Goal: Find contact information: Obtain details needed to contact an individual or organization

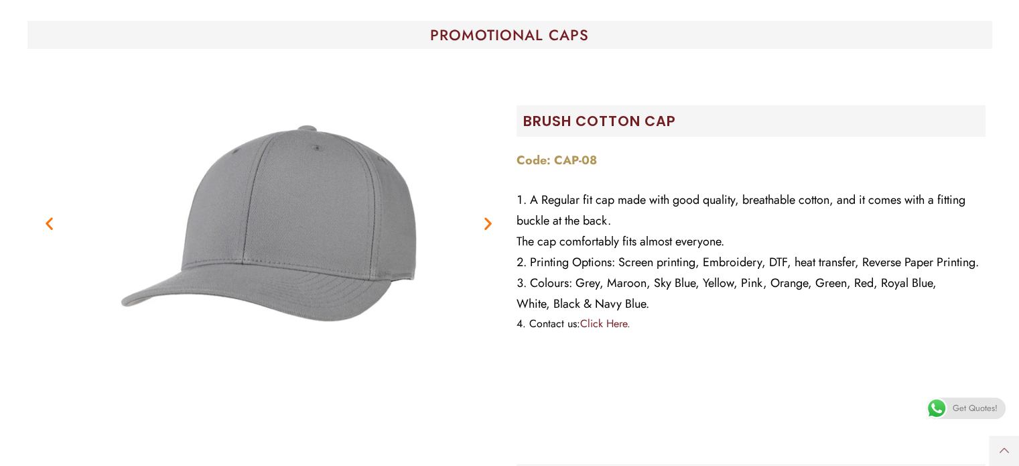
scroll to position [402, 0]
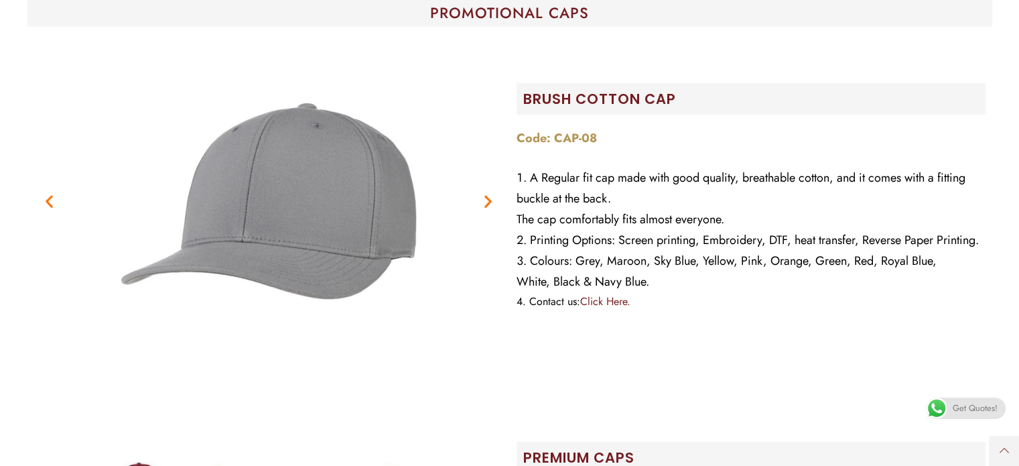
click at [46, 192] on icon "Previous slide" at bounding box center [49, 200] width 17 height 17
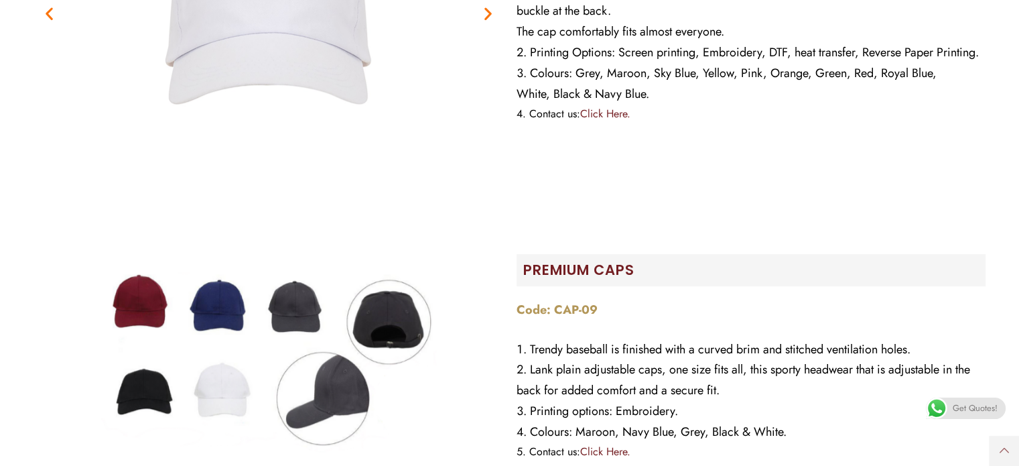
scroll to position [670, 0]
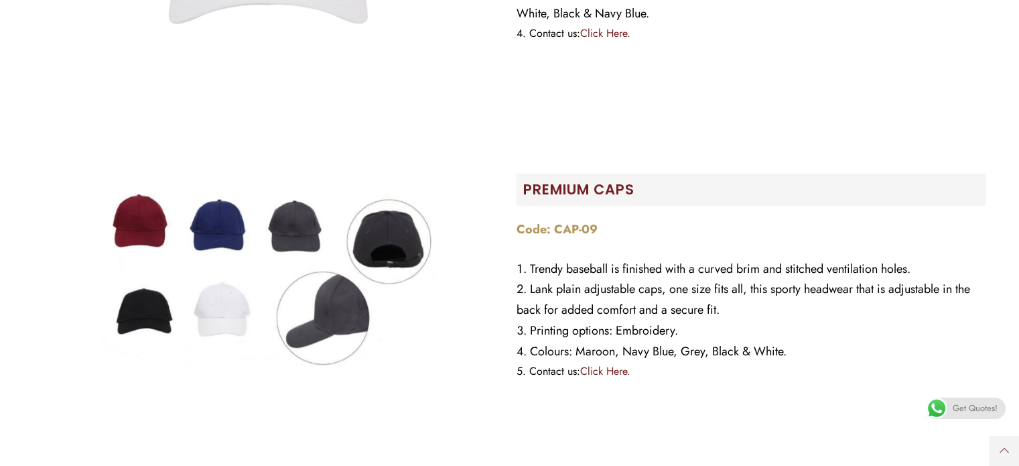
drag, startPoint x: 229, startPoint y: 289, endPoint x: 257, endPoint y: 295, distance: 28.9
click at [230, 289] on img at bounding box center [268, 281] width 335 height 335
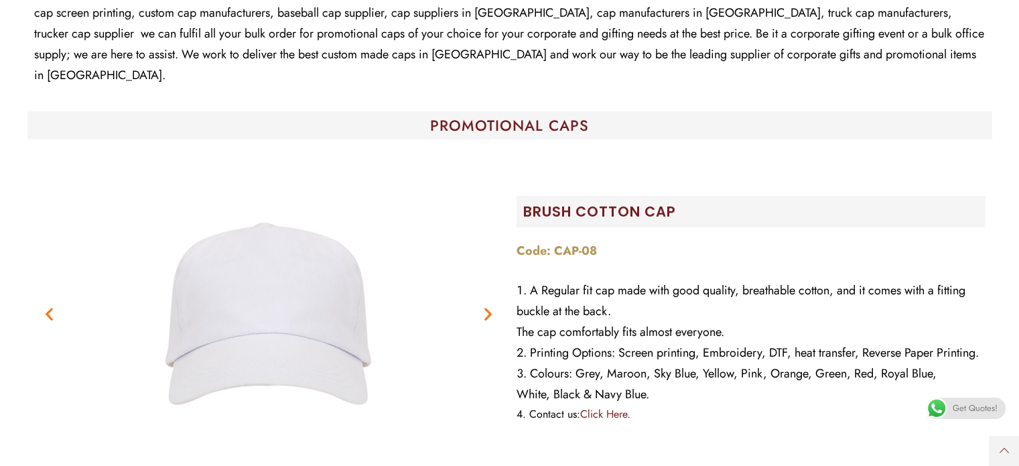
scroll to position [268, 0]
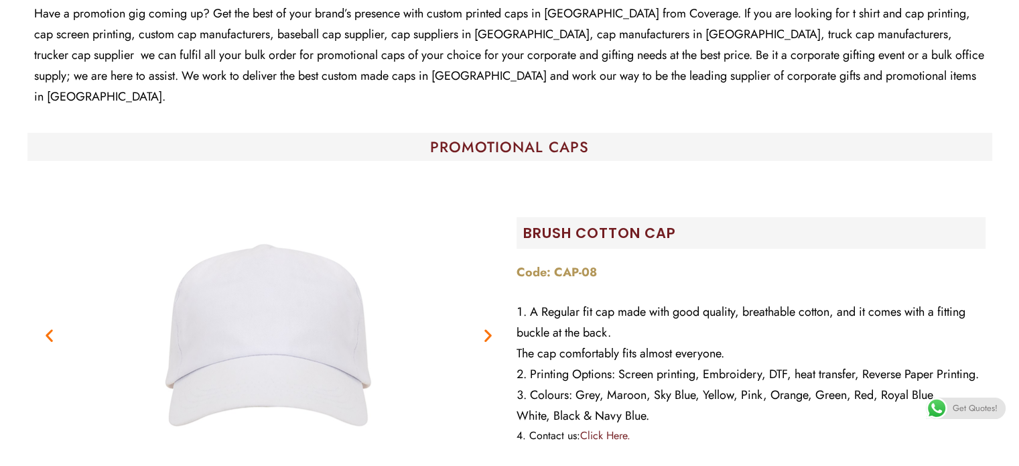
click at [352, 329] on img "1 / 7" at bounding box center [268, 334] width 335 height 335
click at [245, 336] on img "1 / 7" at bounding box center [268, 334] width 335 height 335
click at [253, 329] on img "1 / 7" at bounding box center [268, 334] width 335 height 335
click at [254, 329] on img "1 / 7" at bounding box center [268, 334] width 335 height 335
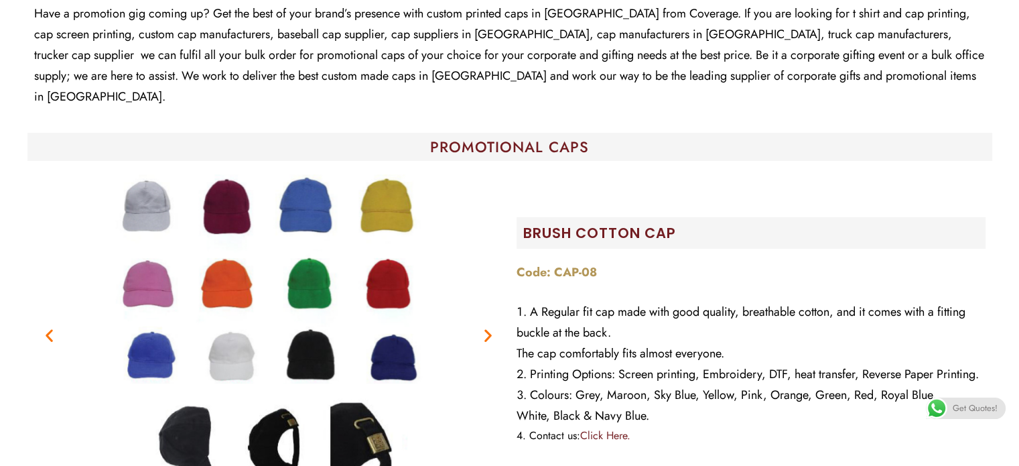
drag, startPoint x: 46, startPoint y: 315, endPoint x: 54, endPoint y: 313, distance: 8.3
click at [46, 326] on icon "Previous slide" at bounding box center [49, 334] width 17 height 17
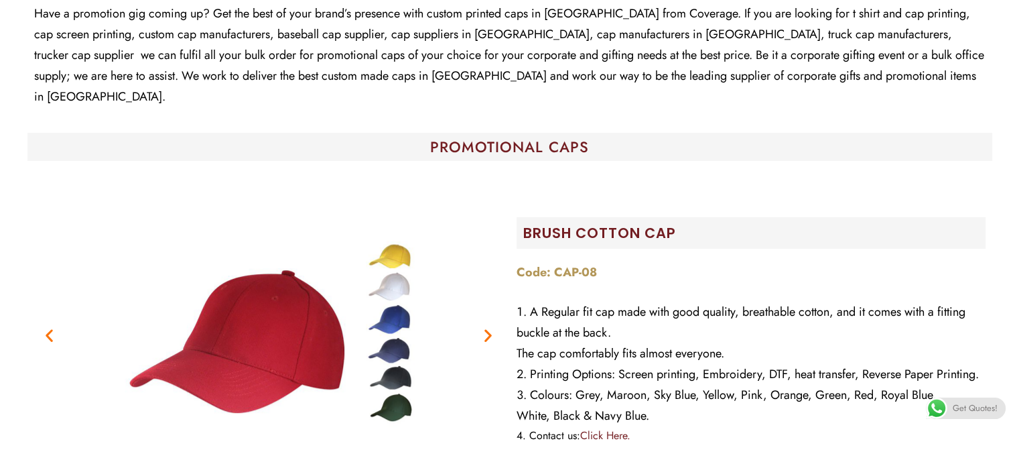
click at [55, 326] on icon "Previous slide" at bounding box center [49, 334] width 17 height 17
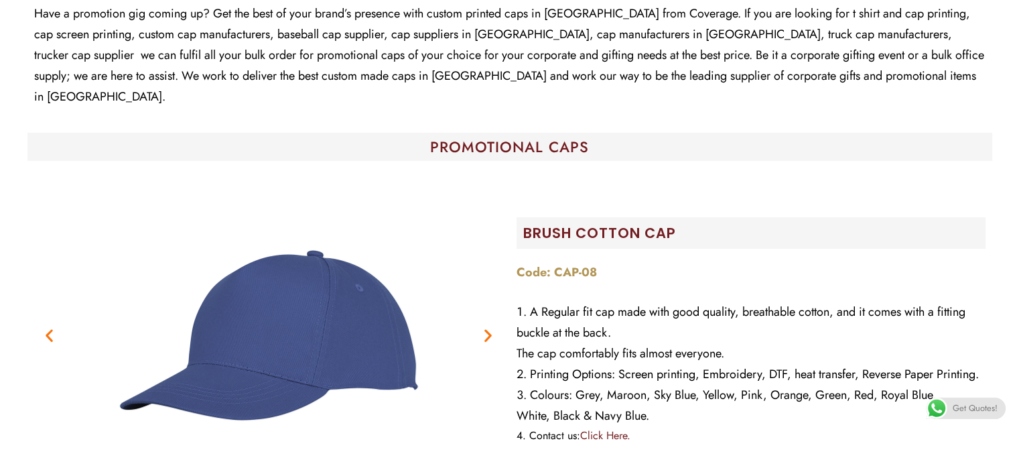
click at [54, 303] on figure "5 / 7" at bounding box center [268, 334] width 469 height 335
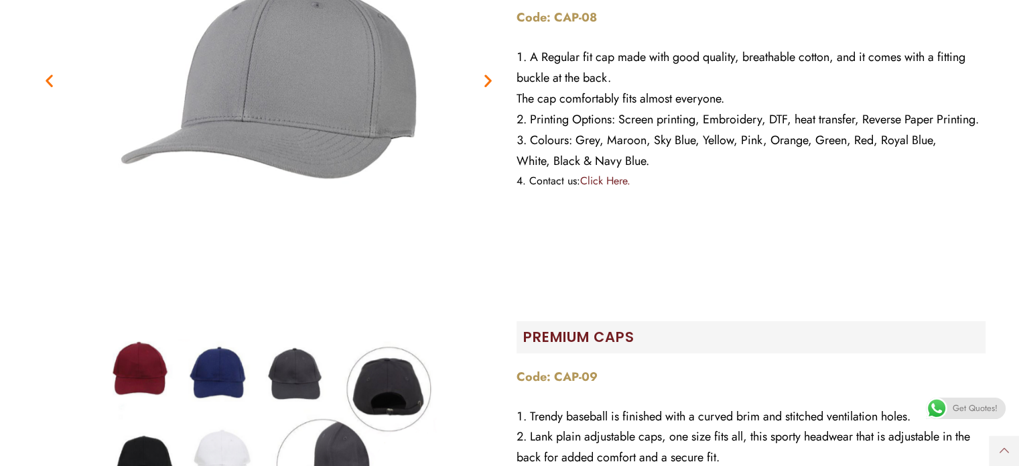
scroll to position [402, 0]
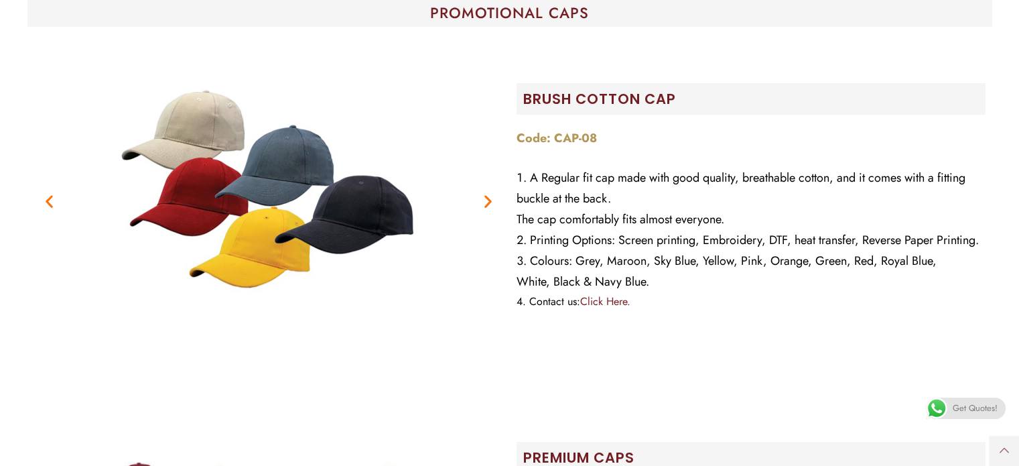
click at [47, 192] on icon "Previous slide" at bounding box center [49, 200] width 17 height 17
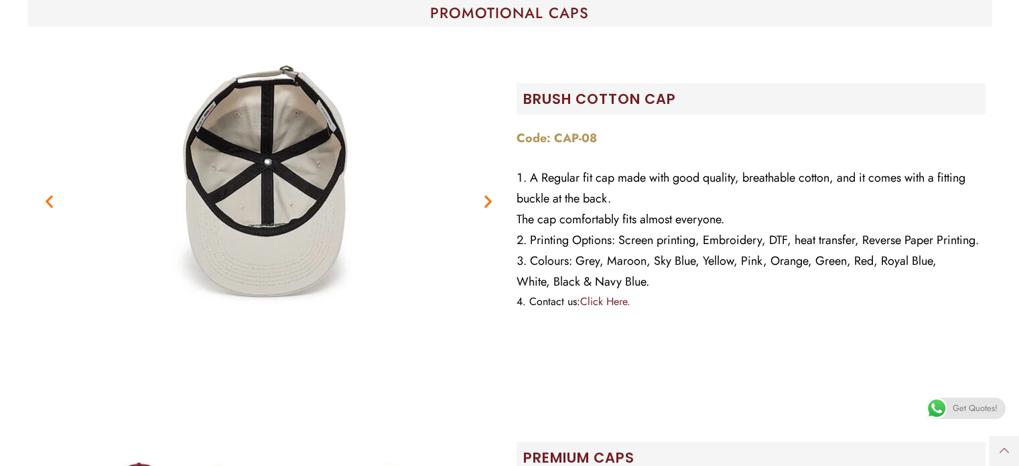
click at [47, 192] on icon "Previous slide" at bounding box center [49, 200] width 17 height 17
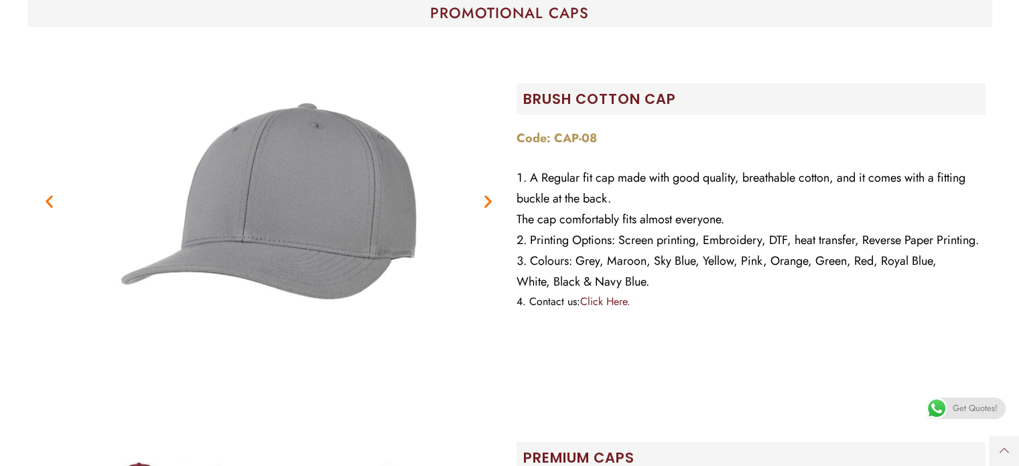
click at [47, 192] on icon "Previous slide" at bounding box center [49, 200] width 17 height 17
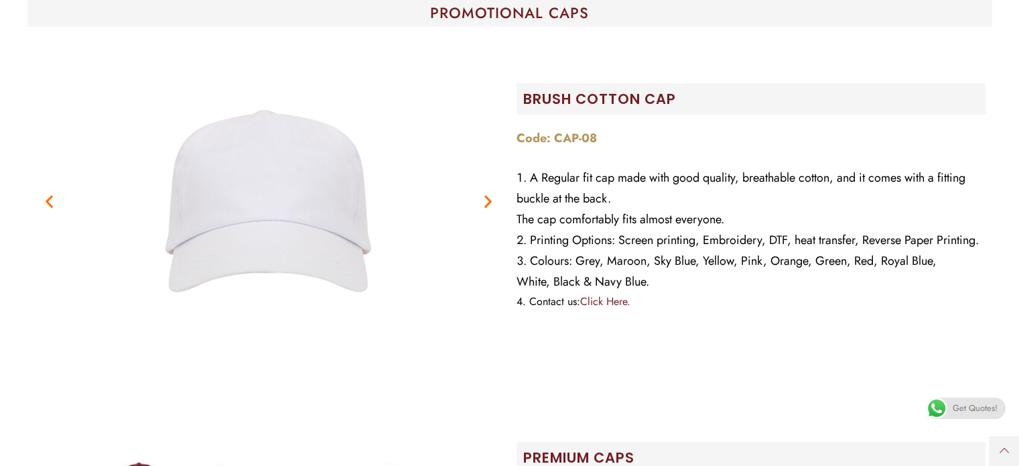
click at [48, 192] on icon "Previous slide" at bounding box center [49, 200] width 17 height 17
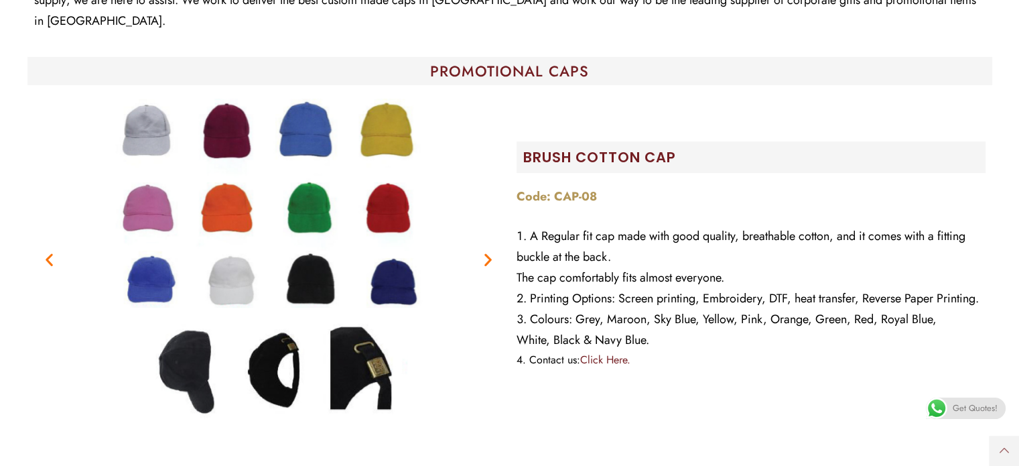
scroll to position [268, 0]
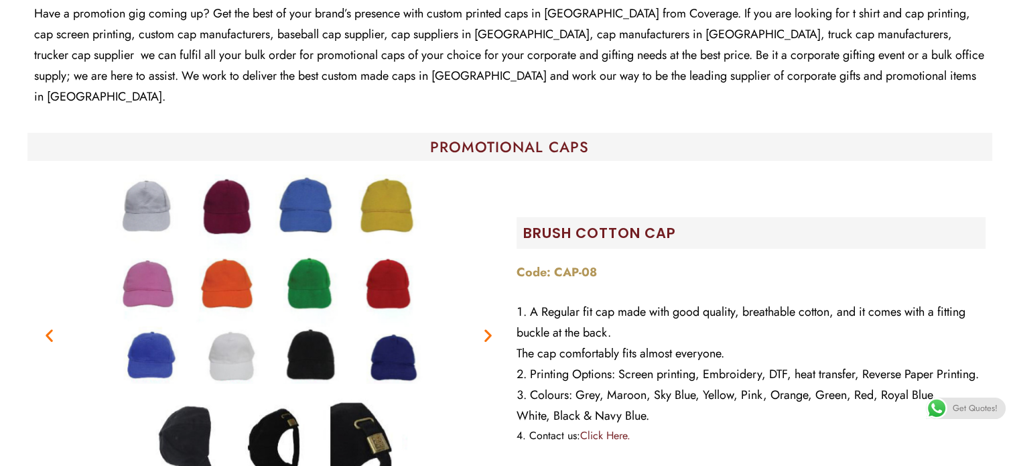
click at [51, 326] on icon "Previous slide" at bounding box center [49, 334] width 17 height 17
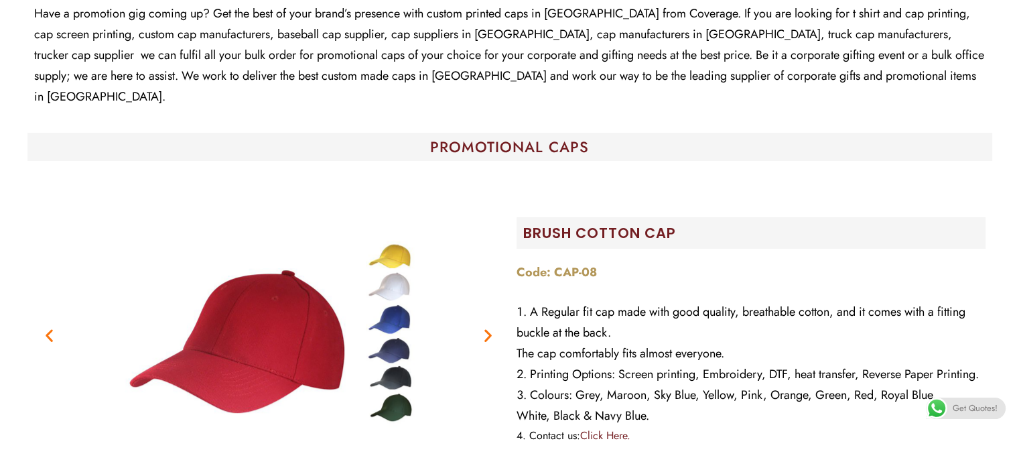
click at [54, 326] on icon "Previous slide" at bounding box center [49, 334] width 17 height 17
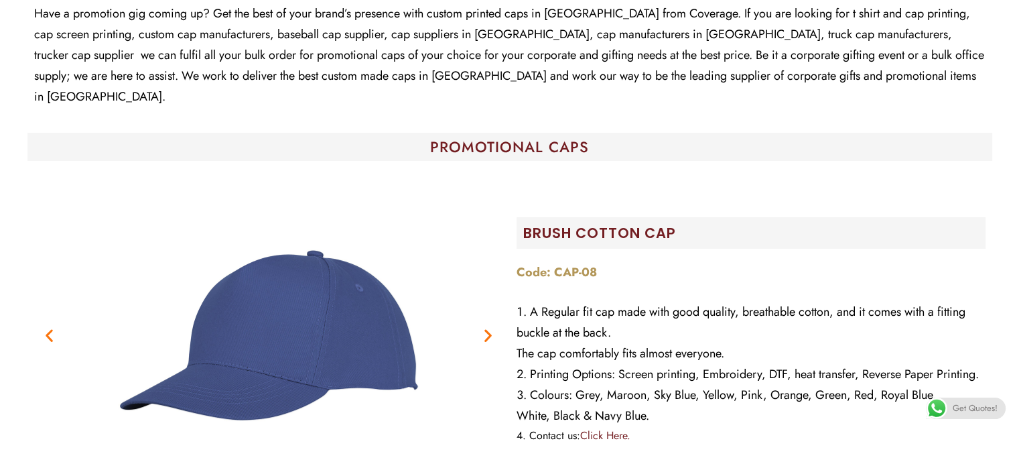
click at [54, 326] on icon "Previous slide" at bounding box center [49, 334] width 17 height 17
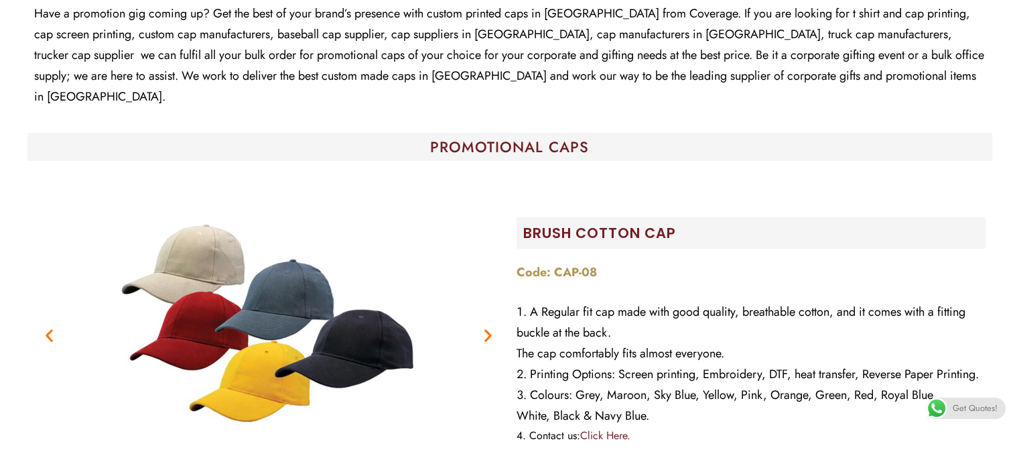
click at [54, 326] on icon "Previous slide" at bounding box center [49, 334] width 17 height 17
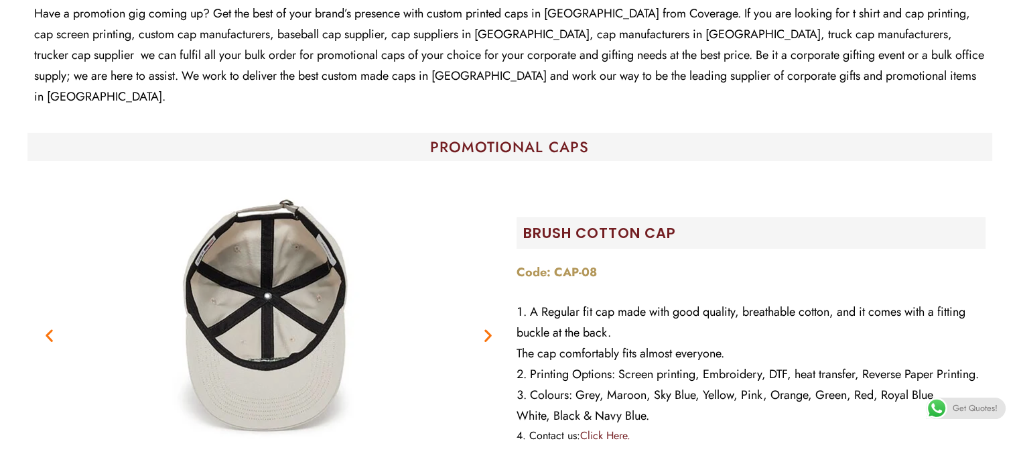
click at [54, 326] on icon "Previous slide" at bounding box center [49, 334] width 17 height 17
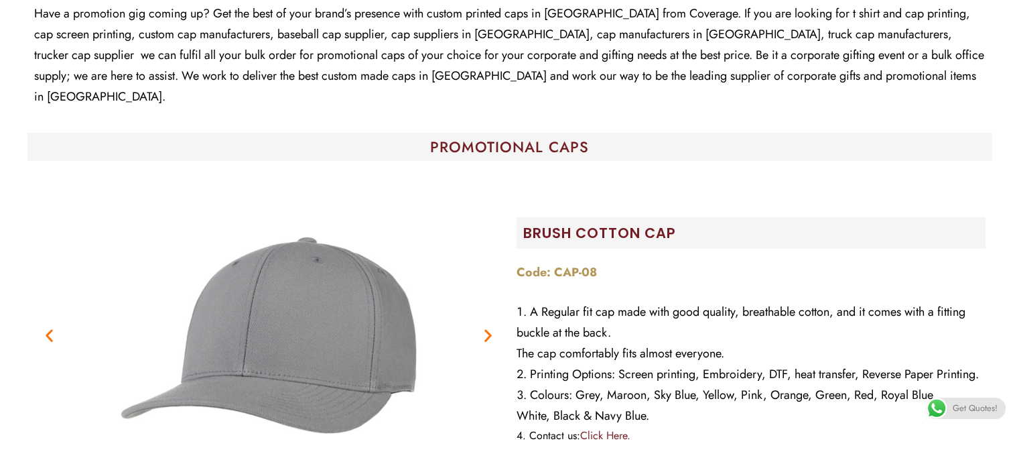
click at [54, 326] on icon "Previous slide" at bounding box center [49, 334] width 17 height 17
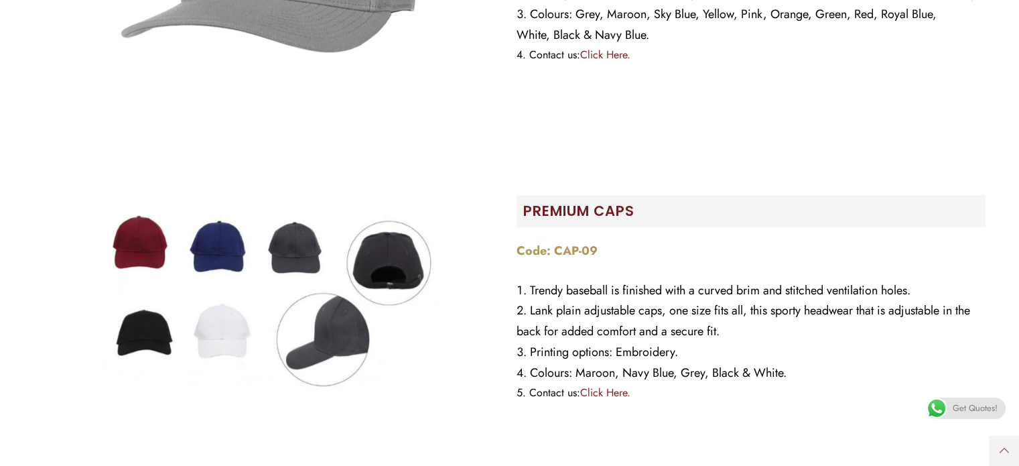
scroll to position [737, 0]
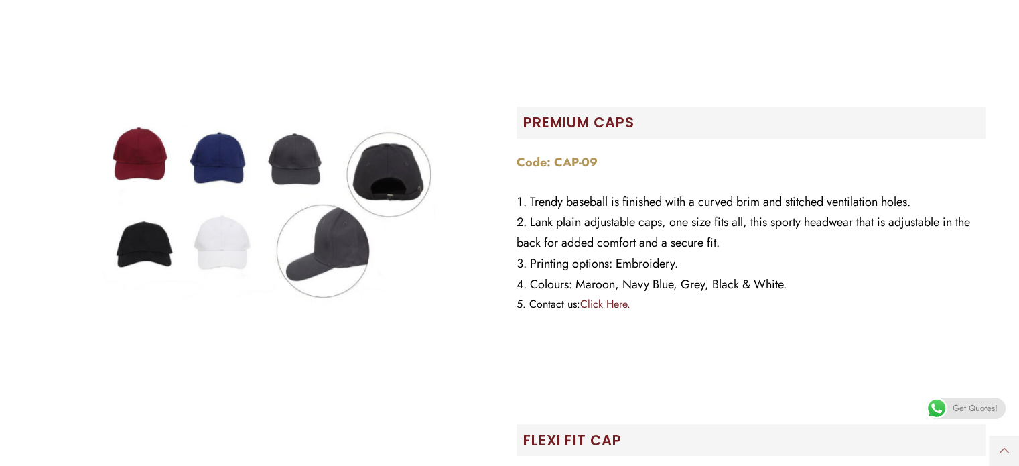
click at [187, 216] on img at bounding box center [268, 214] width 335 height 335
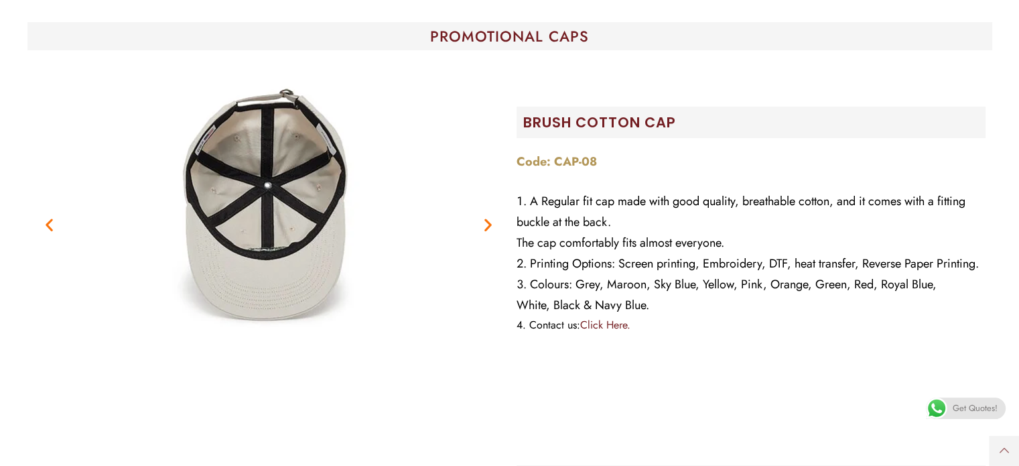
scroll to position [402, 0]
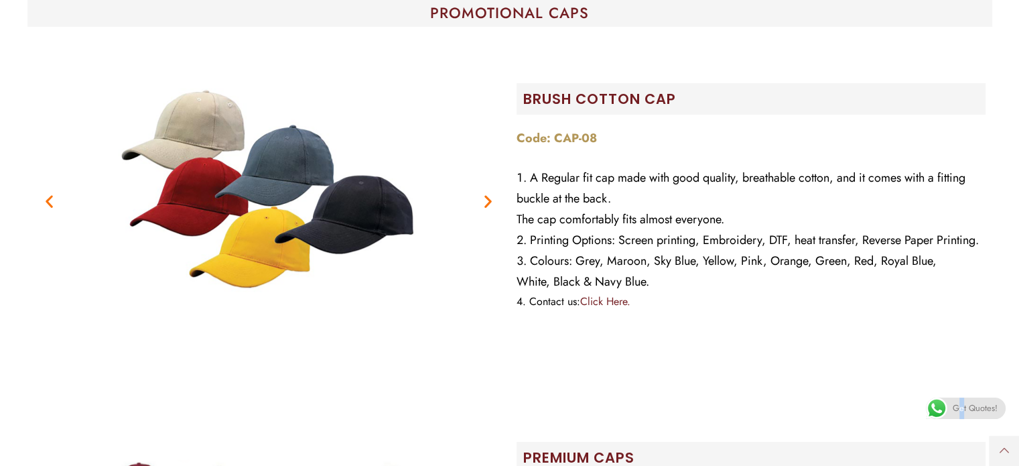
click at [962, 404] on span "Get Quotes!" at bounding box center [975, 407] width 45 height 21
click at [51, 192] on icon "Previous slide" at bounding box center [49, 200] width 17 height 17
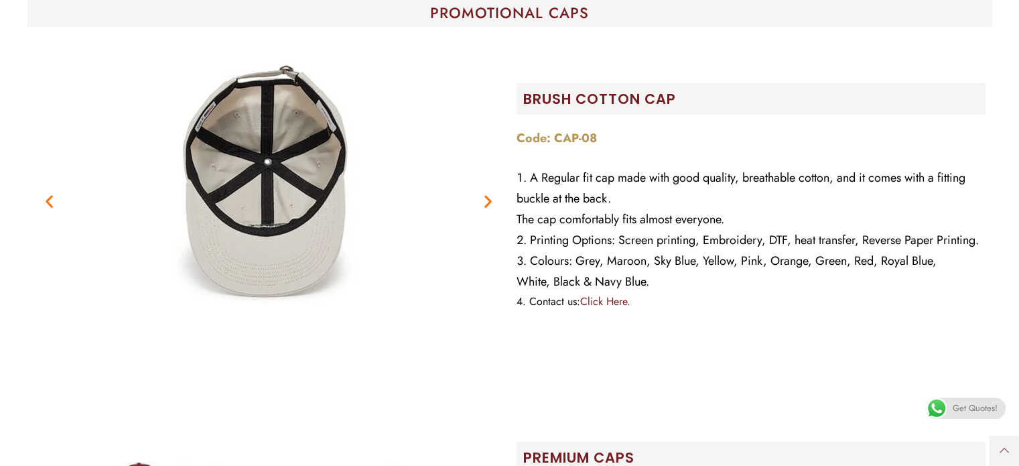
click at [58, 188] on figure "3 / 7" at bounding box center [268, 200] width 469 height 335
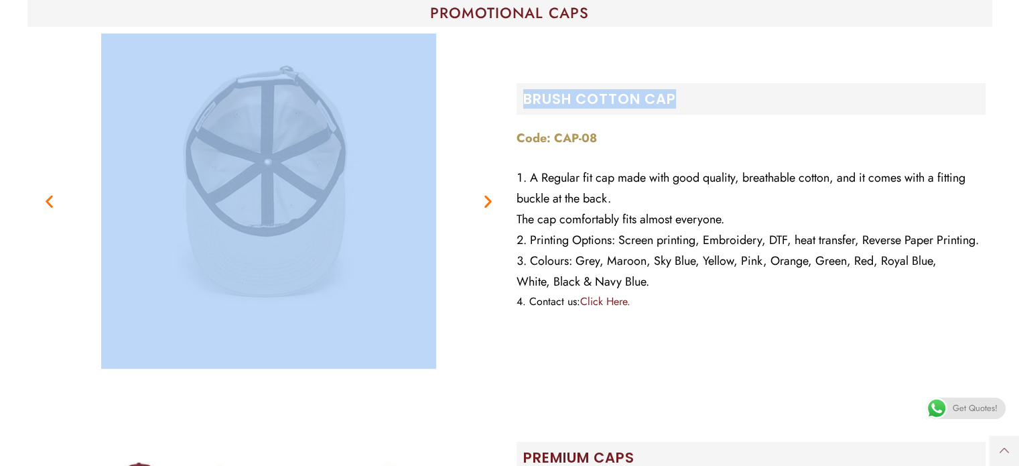
drag, startPoint x: 681, startPoint y: 66, endPoint x: 506, endPoint y: 68, distance: 175.5
click at [506, 68] on div "Previous Next Brush Cotton Cap Code: CAP-08 A Regular fit cap made with good qu…" at bounding box center [509, 201] width 965 height 348
drag, startPoint x: 683, startPoint y: 90, endPoint x: 693, endPoint y: 76, distance: 16.9
click at [684, 88] on div "Brush Cotton Cap Code: CAP-08 A Regular fit cap made with good quality, breatha…" at bounding box center [751, 201] width 482 height 348
click at [640, 90] on h2 "Brush Cotton Cap" at bounding box center [754, 99] width 462 height 18
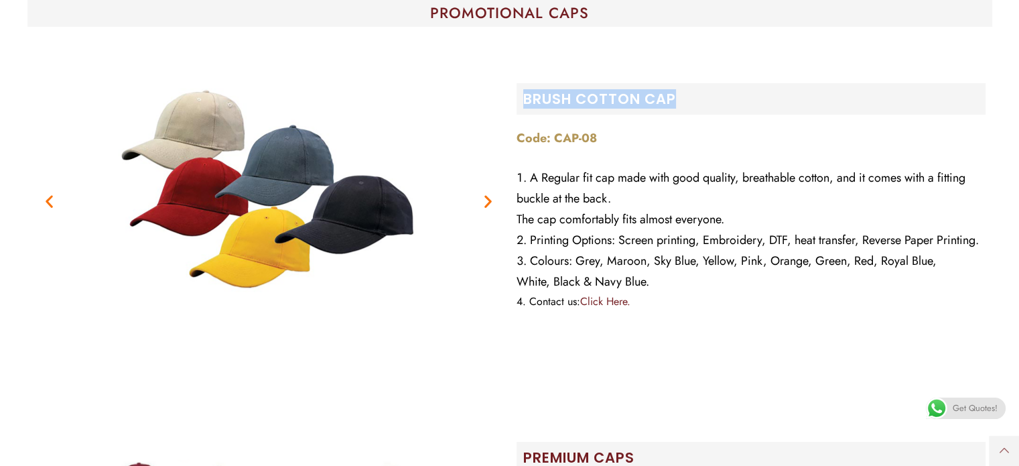
drag, startPoint x: 526, startPoint y: 69, endPoint x: 719, endPoint y: 64, distance: 193.6
click at [719, 90] on h2 "Brush Cotton Cap" at bounding box center [754, 99] width 462 height 18
copy h2 "Brush Cotton Cap"
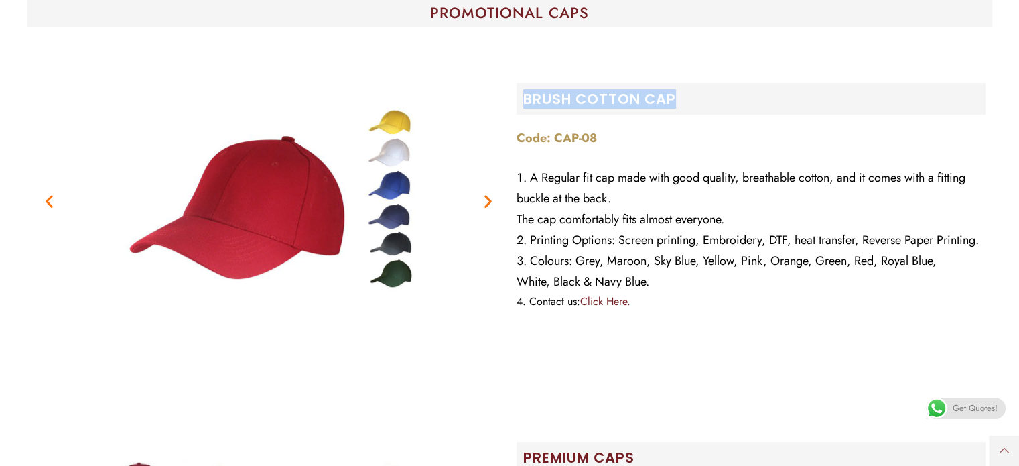
click at [498, 182] on figure "6 / 7" at bounding box center [268, 200] width 469 height 335
click at [490, 192] on icon "Next slide" at bounding box center [488, 200] width 17 height 17
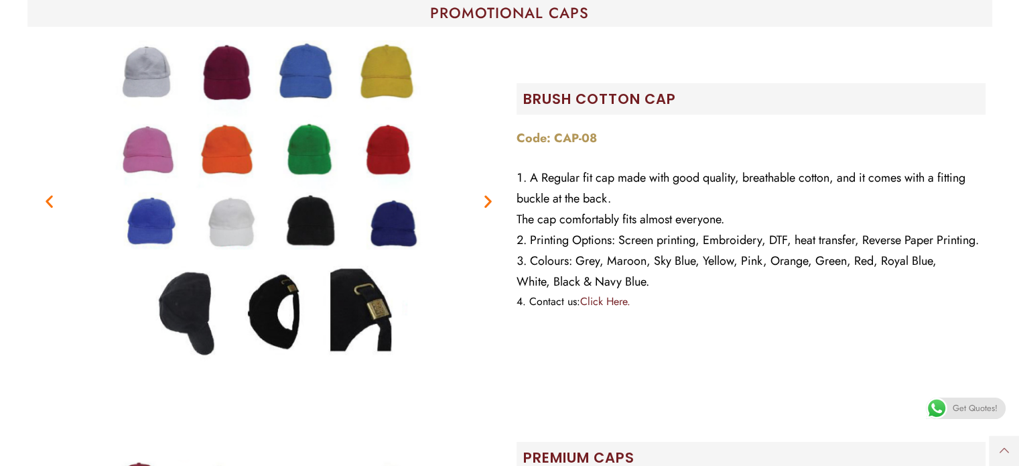
click at [493, 192] on icon "Next slide" at bounding box center [488, 200] width 17 height 17
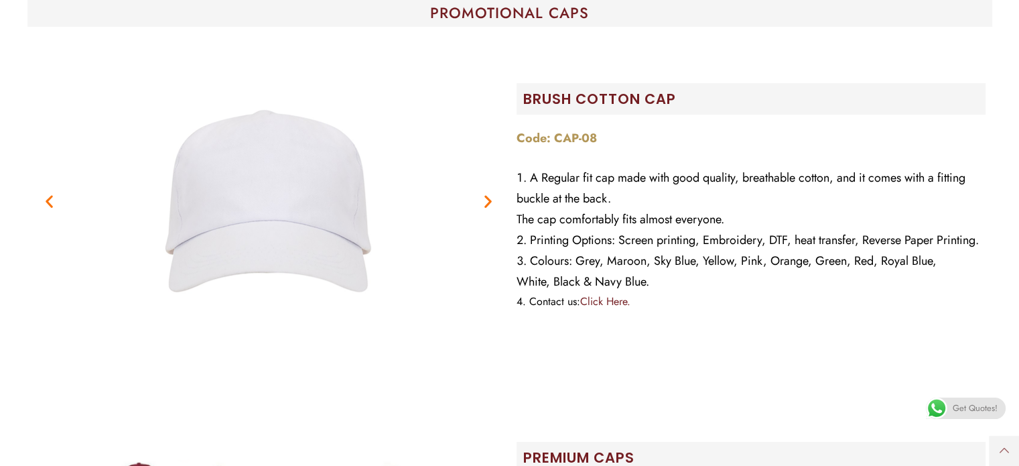
click at [493, 192] on icon "Next slide" at bounding box center [488, 200] width 17 height 17
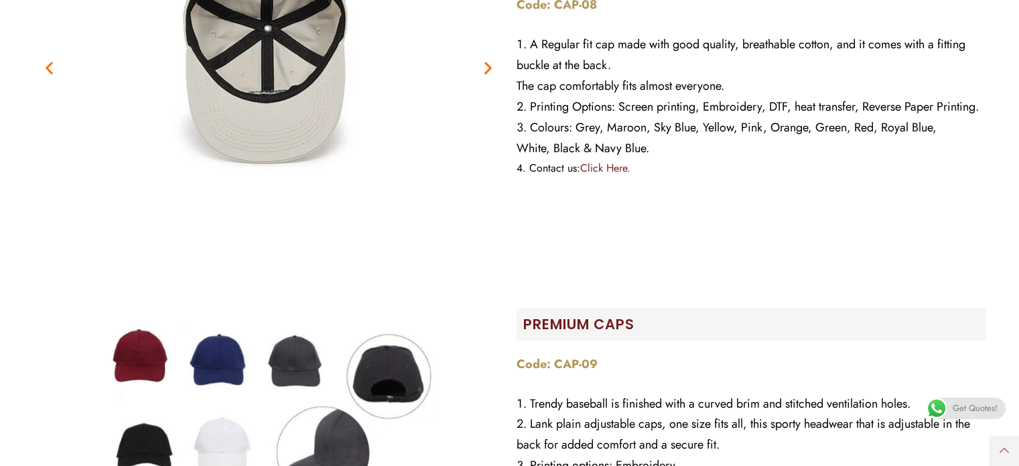
scroll to position [536, 0]
click at [54, 58] on icon "Previous slide" at bounding box center [49, 66] width 17 height 17
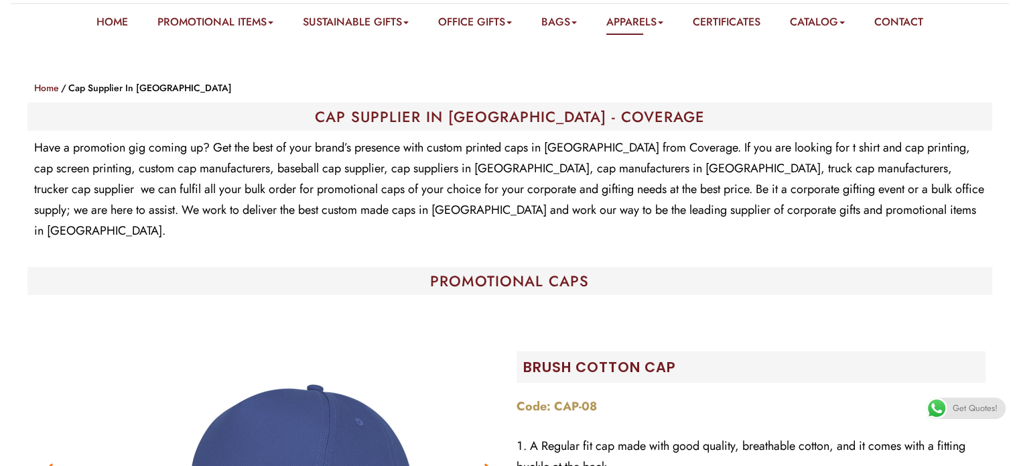
scroll to position [0, 0]
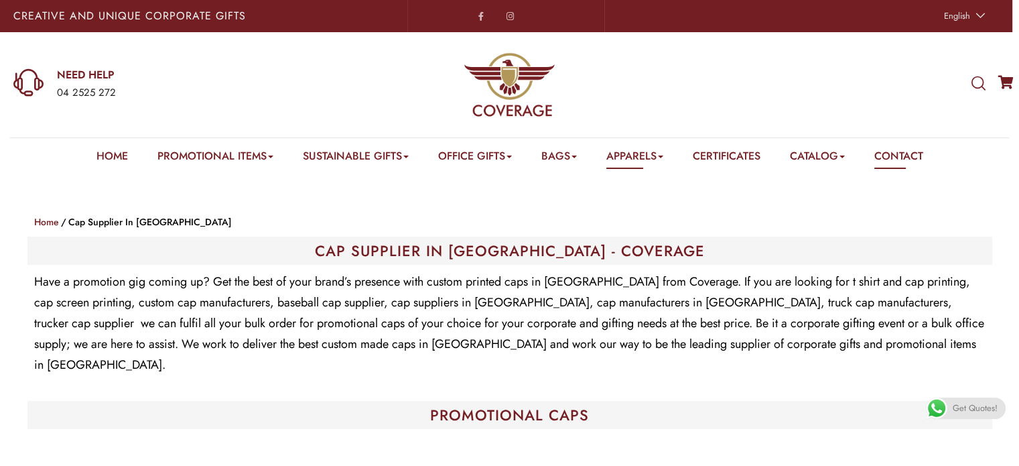
click at [919, 155] on link "Contact" at bounding box center [898, 158] width 49 height 21
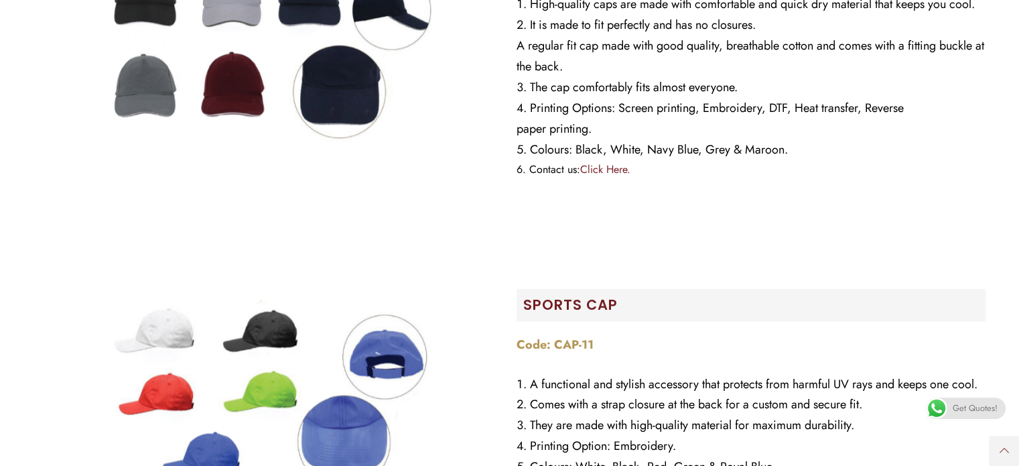
scroll to position [1340, 0]
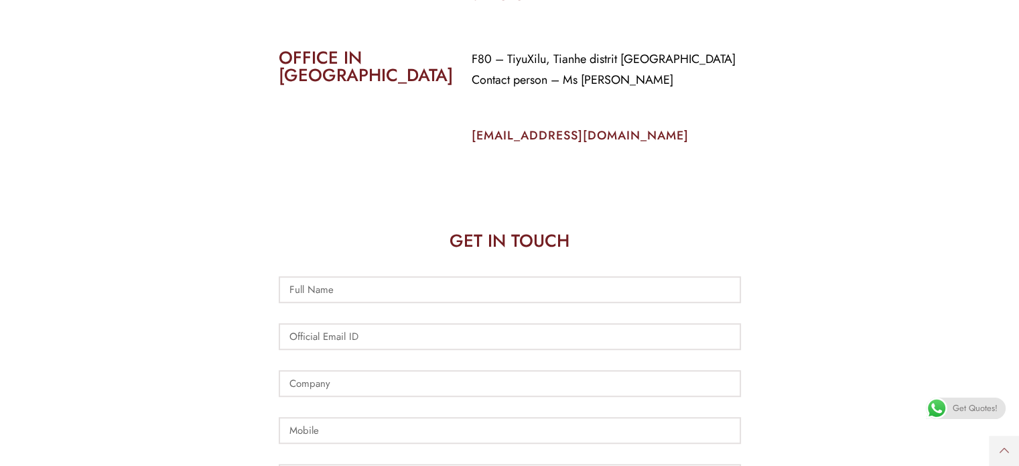
scroll to position [469, 0]
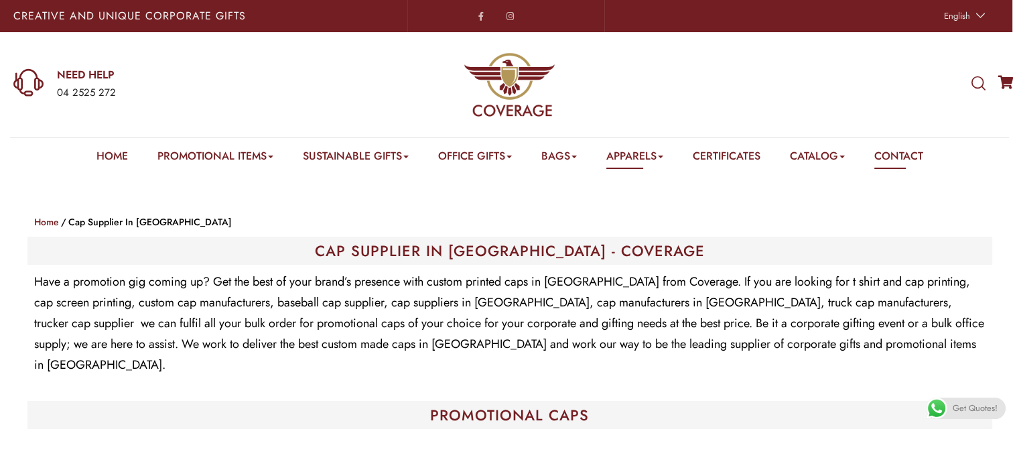
drag, startPoint x: 902, startPoint y: 159, endPoint x: 981, endPoint y: 195, distance: 87.5
click at [902, 159] on link "Contact" at bounding box center [898, 158] width 49 height 21
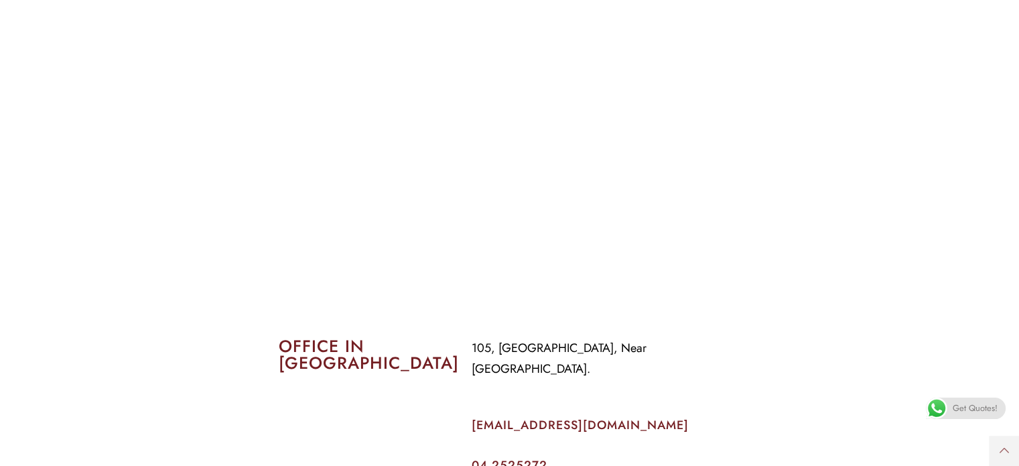
scroll to position [469, 0]
